Goal: Find specific page/section: Find specific page/section

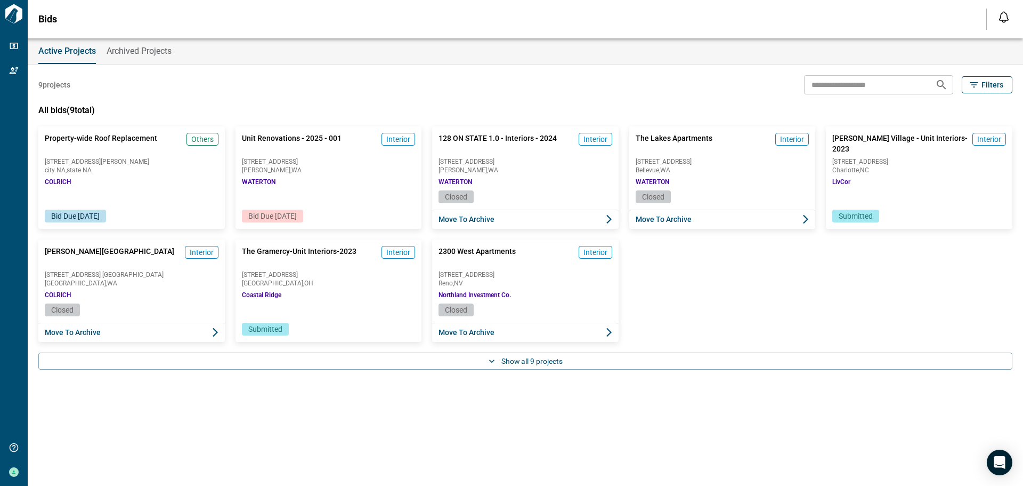
click at [336, 177] on div "Unit Renovations - 2025 - 001 Interior [STREET_ADDRESS][GEOGRAPHIC_DATA]" at bounding box center [329, 158] width 187 height 64
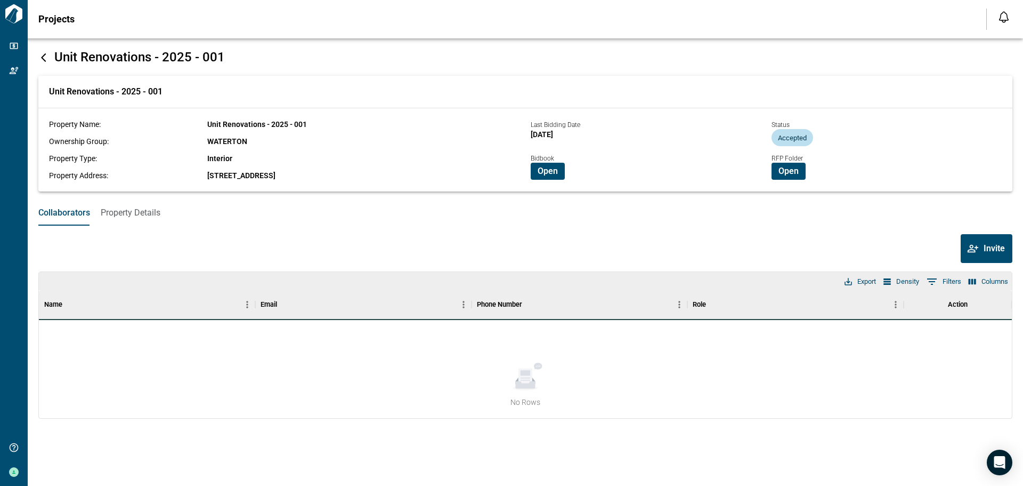
click at [546, 174] on span "Open" at bounding box center [548, 171] width 20 height 11
